Goal: Find contact information: Find contact information

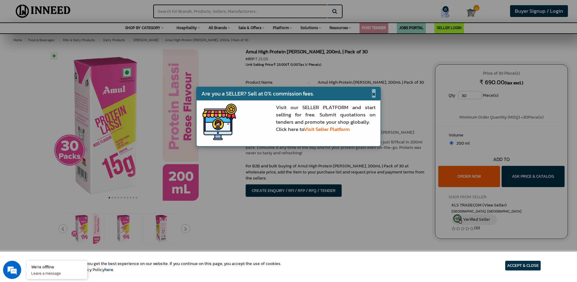
click at [375, 94] on span "×" at bounding box center [374, 93] width 4 height 8
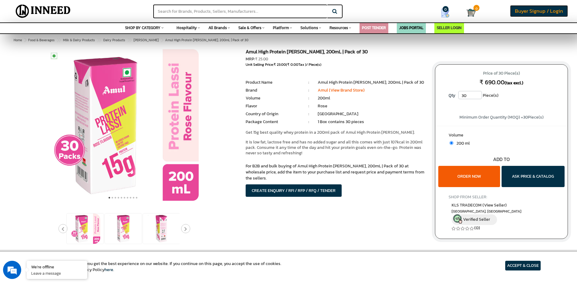
click at [536, 11] on span "Buyer Signup / Login" at bounding box center [539, 11] width 48 height 8
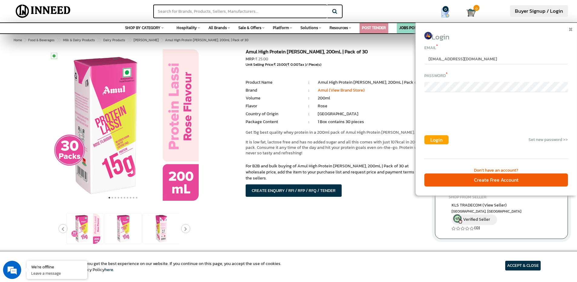
click at [435, 139] on span "Login" at bounding box center [436, 139] width 12 height 7
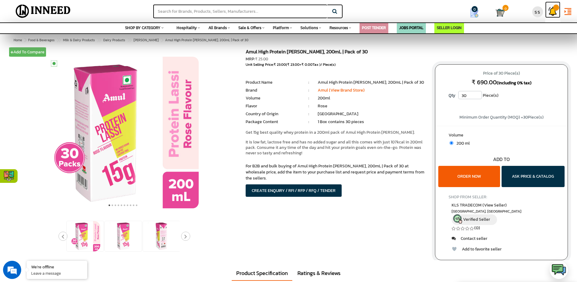
click at [552, 12] on img at bounding box center [552, 11] width 9 height 9
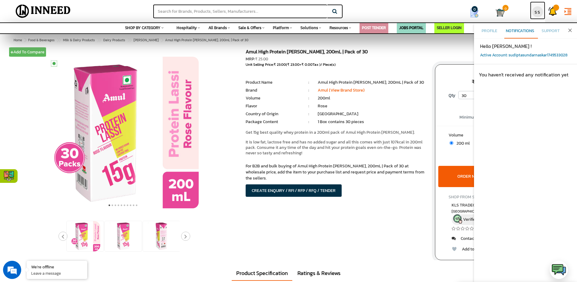
click at [540, 12] on div "SS" at bounding box center [537, 11] width 11 height 11
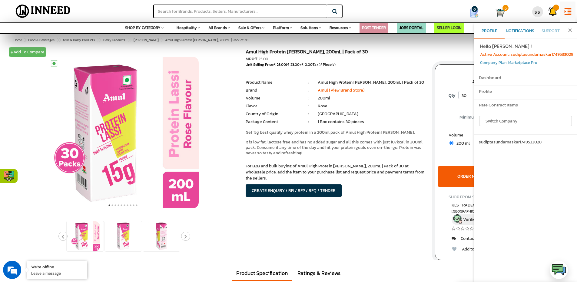
click at [531, 32] on span "Notifications" at bounding box center [520, 31] width 28 height 6
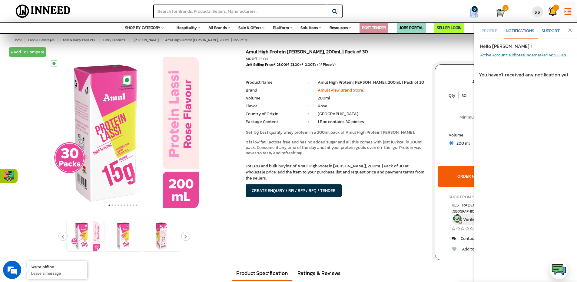
click at [549, 32] on span "Support" at bounding box center [550, 31] width 18 height 6
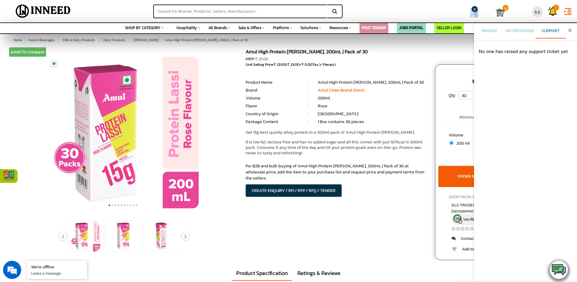
click at [561, 265] on img at bounding box center [558, 269] width 15 height 15
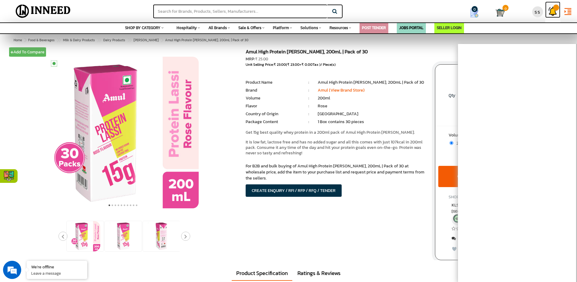
click at [557, 12] on img at bounding box center [552, 11] width 9 height 9
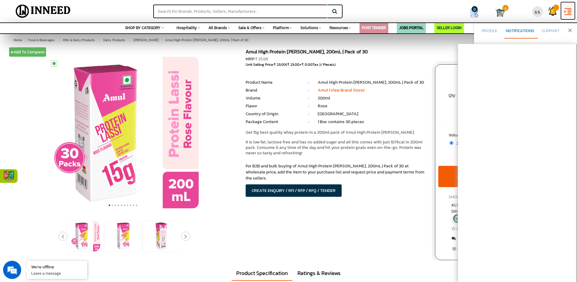
click at [570, 11] on icon "format_indent_increase" at bounding box center [567, 11] width 9 height 9
click at [568, 32] on icon "close" at bounding box center [570, 30] width 6 height 6
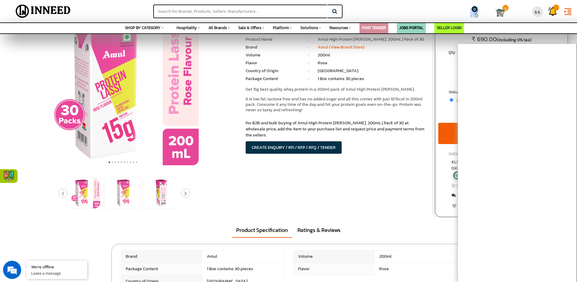
scroll to position [36, 0]
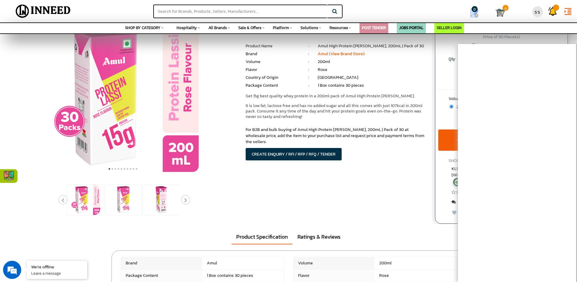
click at [438, 131] on div "ORDER NOW ASK PRICE & CATALOG" at bounding box center [501, 129] width 132 height 6
click at [10, 174] on img at bounding box center [12, 176] width 11 height 11
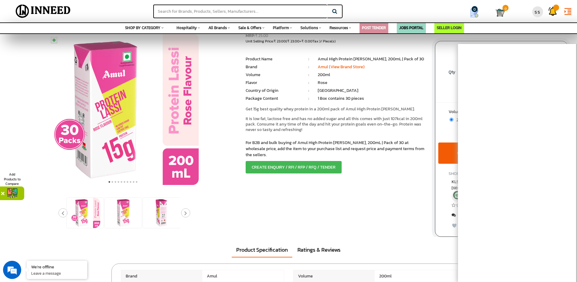
scroll to position [0, 0]
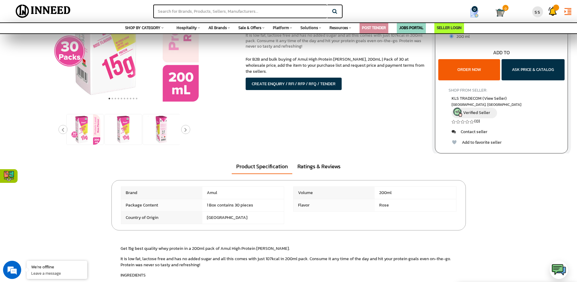
scroll to position [109, 0]
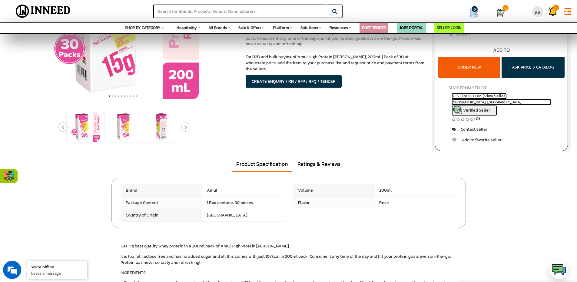
click at [492, 94] on span "KLS TRADECOM (View Seller)" at bounding box center [479, 96] width 55 height 6
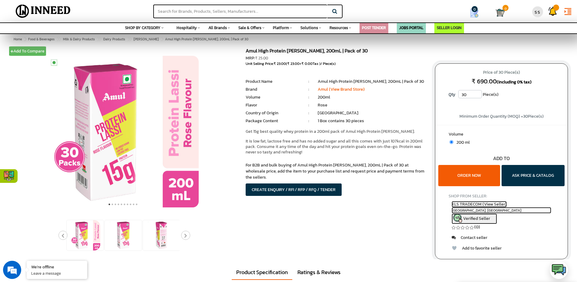
scroll to position [0, 0]
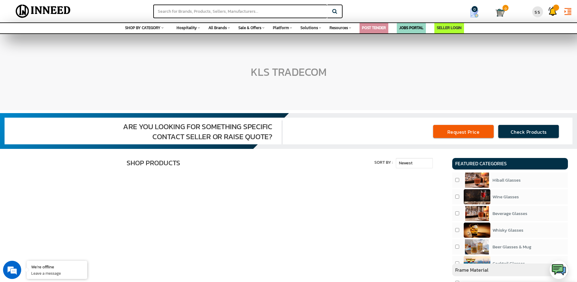
click at [288, 72] on h1 "KLS TRADECOM" at bounding box center [289, 72] width 76 height 12
click at [306, 92] on div "KLS TRADECOM" at bounding box center [288, 72] width 577 height 76
click at [455, 132] on link "Request Price" at bounding box center [463, 131] width 61 height 13
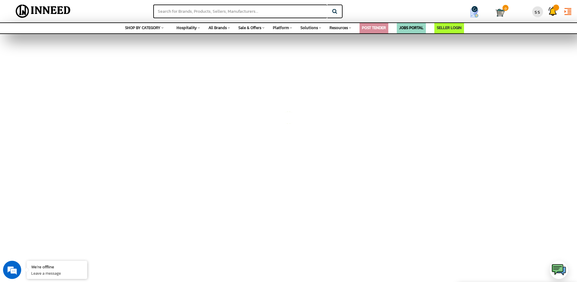
scroll to position [182, 0]
click at [10, 264] on em at bounding box center [12, 269] width 16 height 16
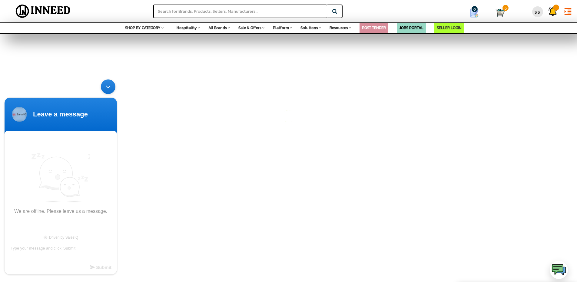
scroll to position [0, 0]
click at [55, 234] on div "Chat Now" at bounding box center [61, 238] width 44 height 12
click at [59, 246] on textarea "Type your message and click 'Submit'" at bounding box center [61, 252] width 112 height 21
type textarea "hi can you get me the number for kls tradecom?"
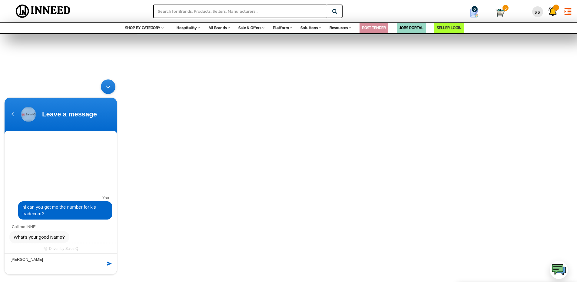
type textarea "[PERSON_NAME]"
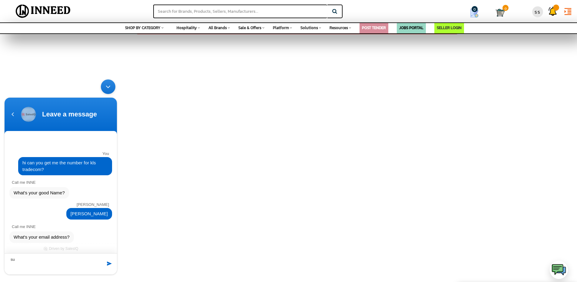
type textarea "s"
type textarea "[EMAIL_ADDRESS][DOMAIN_NAME]"
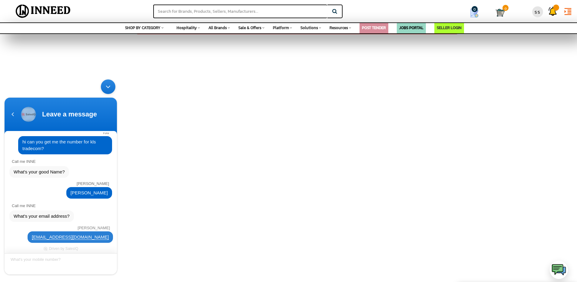
scroll to position [34, 0]
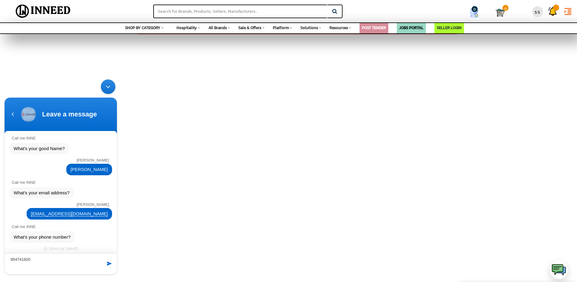
type textarea "9547418204"
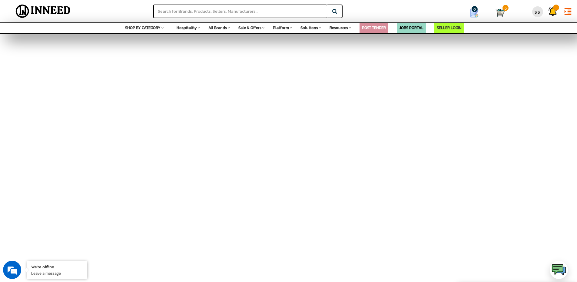
scroll to position [0, 0]
click at [265, 193] on div "SELECTED PRODUCTS CREATE TENDER Your requirements will appear here Saved Tell u…" at bounding box center [288, 127] width 577 height 303
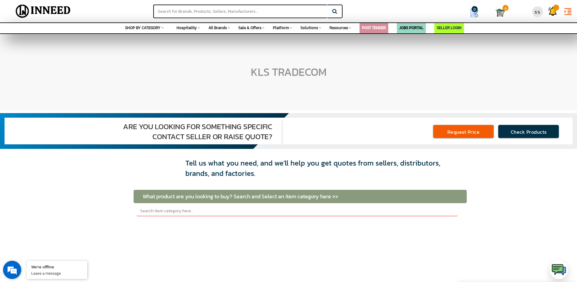
click at [17, 267] on em at bounding box center [12, 269] width 16 height 16
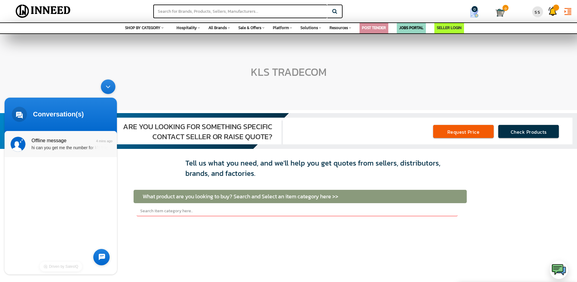
click at [73, 149] on div "hi can you get me the number for kls tradecom?" at bounding box center [69, 147] width 76 height 7
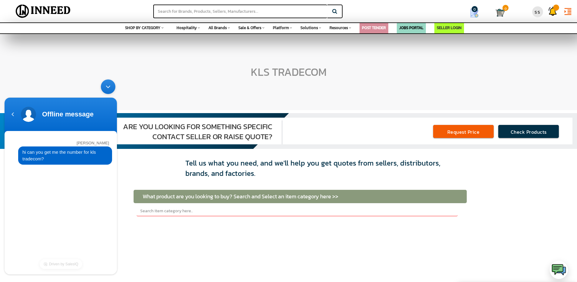
click at [108, 88] on div "Minimize live chat window" at bounding box center [108, 86] width 15 height 15
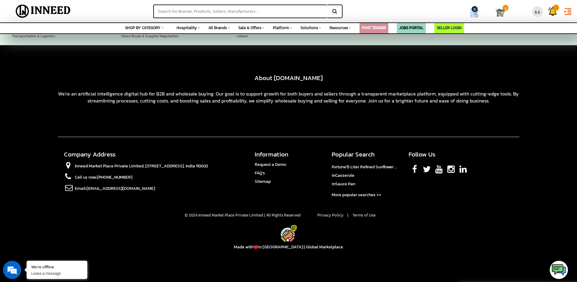
scroll to position [737, 0]
drag, startPoint x: 369, startPoint y: 245, endPoint x: 244, endPoint y: 245, distance: 124.8
click at [244, 245] on p "Made with in [GEOGRAPHIC_DATA] | Global Marketplace" at bounding box center [289, 246] width 462 height 8
drag, startPoint x: 209, startPoint y: 210, endPoint x: 289, endPoint y: 210, distance: 79.6
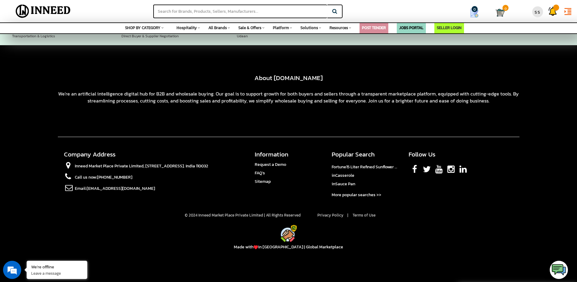
click at [289, 210] on section "© 2024 Inneed Market Place Private Limited | All Rights Reserved Privacy Policy…" at bounding box center [289, 210] width 462 height 15
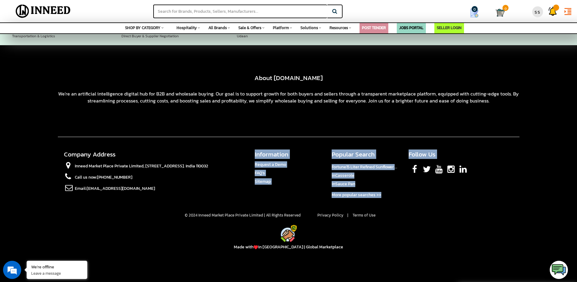
drag, startPoint x: 289, startPoint y: 210, endPoint x: 163, endPoint y: 193, distance: 126.9
click at [165, 194] on div "About [DOMAIN_NAME] + - We're an artificial intelligence digital hub for B2B an…" at bounding box center [288, 163] width 577 height 237
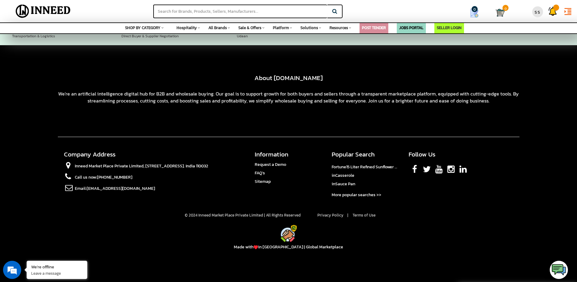
click at [124, 178] on li "Call us now: [PHONE_NUMBER]" at bounding box center [155, 178] width 182 height 11
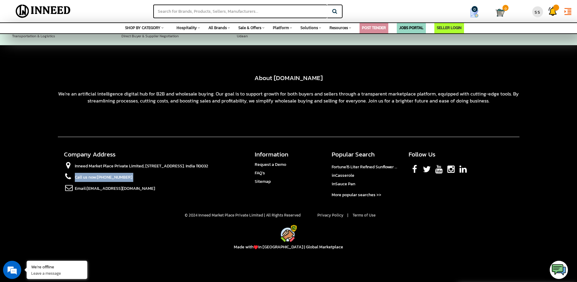
click at [124, 178] on li "Call us now: [PHONE_NUMBER]" at bounding box center [155, 178] width 182 height 11
drag, startPoint x: 103, startPoint y: 164, endPoint x: 231, endPoint y: 184, distance: 129.9
click at [226, 184] on ul "Inneed Market Place Private Limited, [STREET_ADDRESS]. India 110032 Call us now…" at bounding box center [155, 178] width 182 height 34
click at [238, 184] on li "Call us now: [PHONE_NUMBER]" at bounding box center [155, 178] width 182 height 11
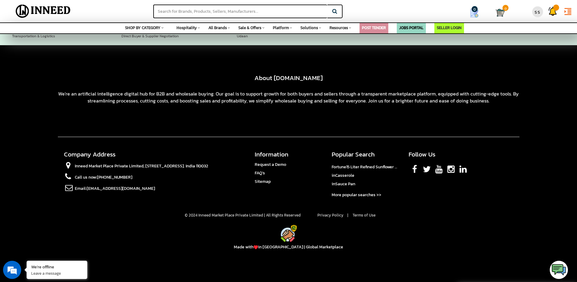
click at [451, 164] on link "Instagram" at bounding box center [450, 168] width 7 height 14
drag, startPoint x: 437, startPoint y: 124, endPoint x: 298, endPoint y: 119, distance: 139.4
click at [298, 120] on section "About [DOMAIN_NAME] + - We're an artificial intelligence digital hub for B2B an…" at bounding box center [289, 105] width 462 height 63
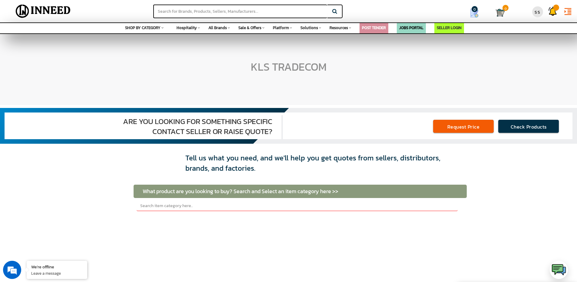
scroll to position [0, 0]
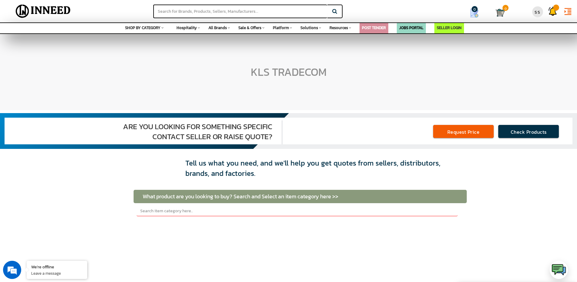
click at [31, 10] on img at bounding box center [43, 11] width 65 height 15
